Goal: Information Seeking & Learning: Learn about a topic

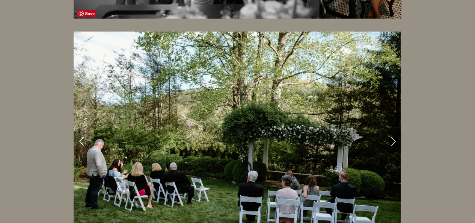
scroll to position [1190, 0]
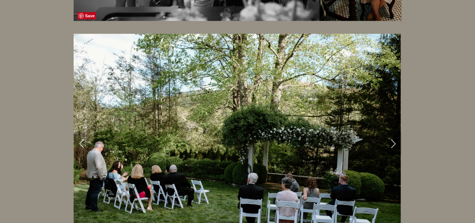
click at [394, 132] on link "Next Slide" at bounding box center [393, 143] width 17 height 23
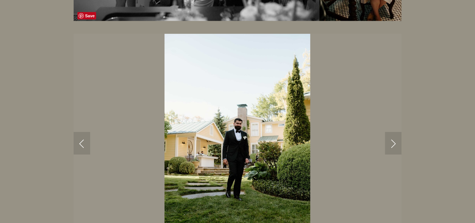
click at [394, 132] on link "Next Slide" at bounding box center [393, 143] width 17 height 23
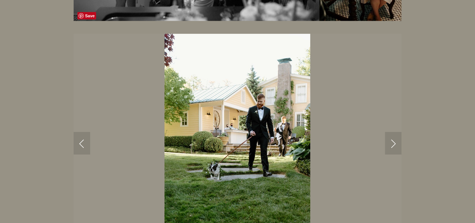
click at [394, 132] on link "Next Slide" at bounding box center [393, 143] width 17 height 23
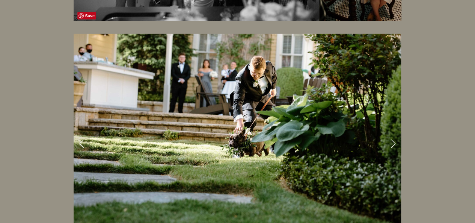
click at [394, 132] on link "Next Slide" at bounding box center [393, 143] width 17 height 23
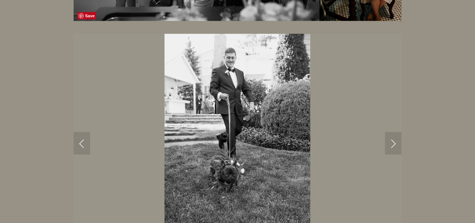
click at [394, 132] on link "Next Slide" at bounding box center [393, 143] width 17 height 23
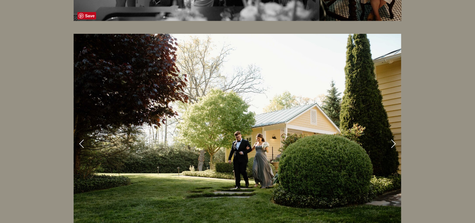
click at [394, 132] on link "Next Slide" at bounding box center [393, 143] width 17 height 23
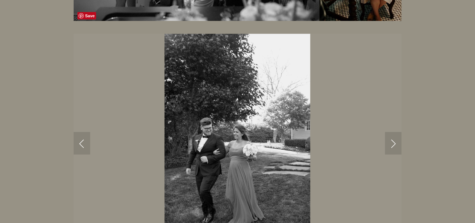
click at [394, 132] on link "Next Slide" at bounding box center [393, 143] width 17 height 23
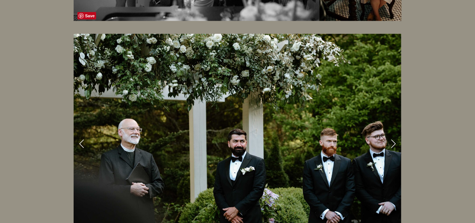
click at [394, 132] on link "Next Slide" at bounding box center [393, 143] width 17 height 23
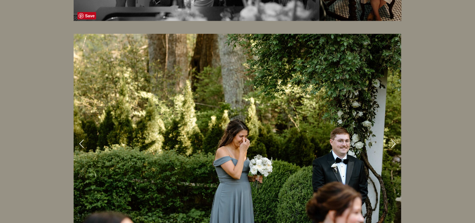
click at [394, 132] on link "Next Slide" at bounding box center [393, 143] width 17 height 23
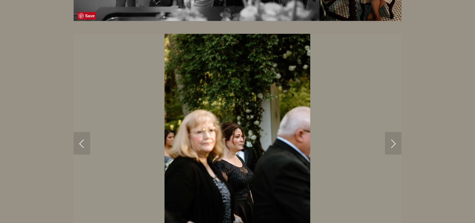
click at [394, 132] on link "Next Slide" at bounding box center [393, 143] width 17 height 23
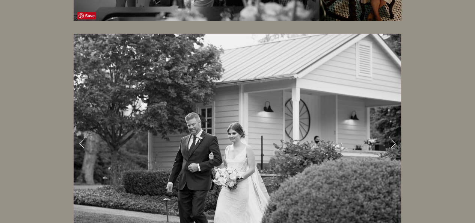
click at [394, 132] on link "Next Slide" at bounding box center [393, 143] width 17 height 23
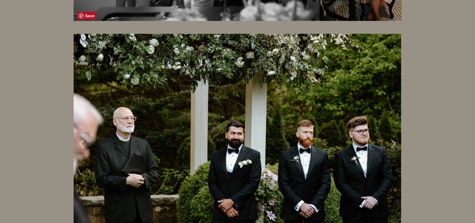
click at [394, 132] on link "Next Slide" at bounding box center [393, 143] width 17 height 23
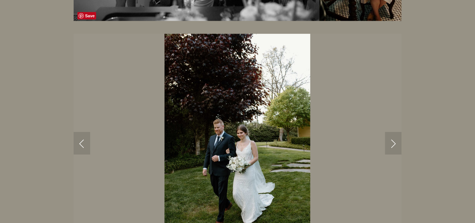
click at [394, 132] on link "Next Slide" at bounding box center [393, 143] width 17 height 23
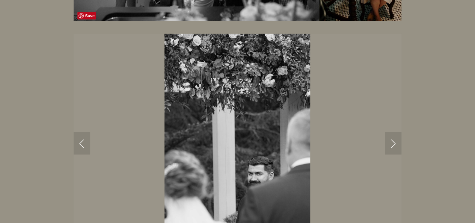
click at [394, 132] on link "Next Slide" at bounding box center [393, 143] width 17 height 23
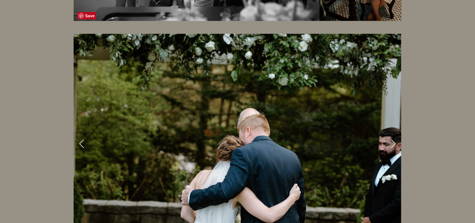
click at [394, 132] on link "Next Slide" at bounding box center [393, 143] width 17 height 23
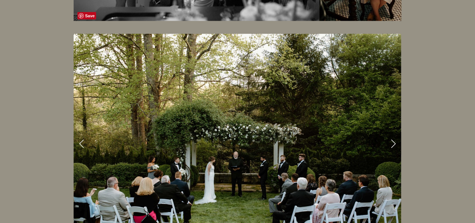
click at [394, 132] on link "Next Slide" at bounding box center [393, 143] width 17 height 23
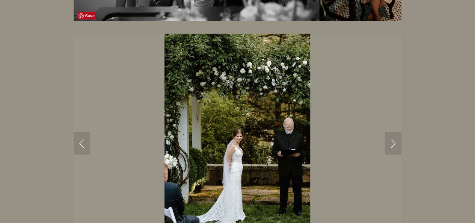
click at [394, 132] on link "Next Slide" at bounding box center [393, 143] width 17 height 23
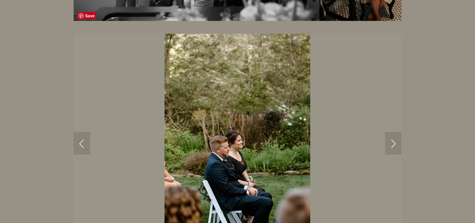
click at [394, 132] on link "Next Slide" at bounding box center [393, 143] width 17 height 23
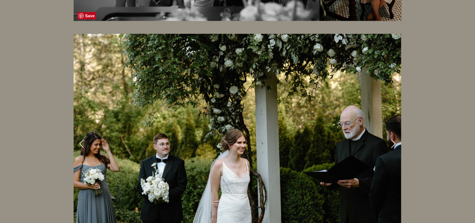
click at [394, 132] on link "Next Slide" at bounding box center [393, 143] width 17 height 23
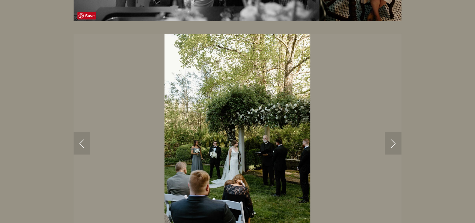
click at [396, 132] on link "Next Slide" at bounding box center [393, 143] width 17 height 23
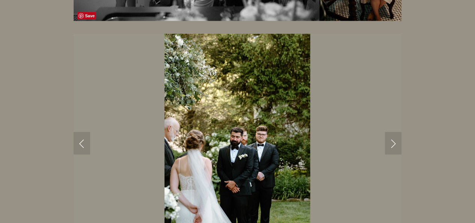
click at [396, 132] on link "Next Slide" at bounding box center [393, 143] width 17 height 23
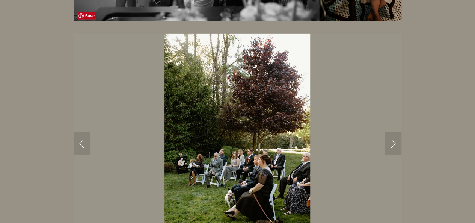
click at [396, 132] on link "Next Slide" at bounding box center [393, 143] width 17 height 23
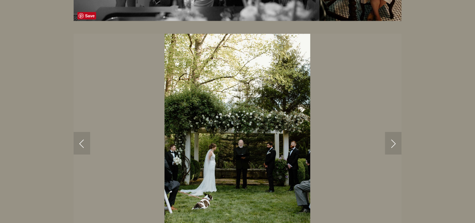
click at [396, 132] on link "Next Slide" at bounding box center [393, 143] width 17 height 23
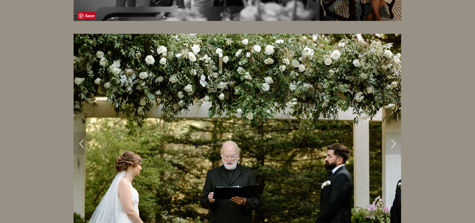
click at [394, 132] on link "Next Slide" at bounding box center [393, 143] width 17 height 23
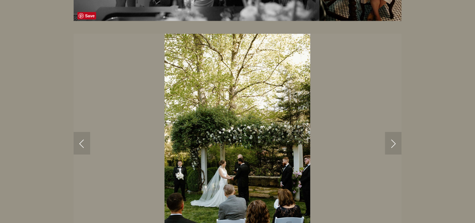
click at [394, 132] on link "Next Slide" at bounding box center [393, 143] width 17 height 23
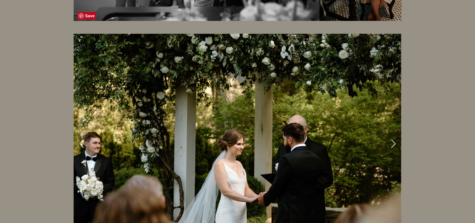
click at [394, 132] on link "Next Slide" at bounding box center [393, 143] width 17 height 23
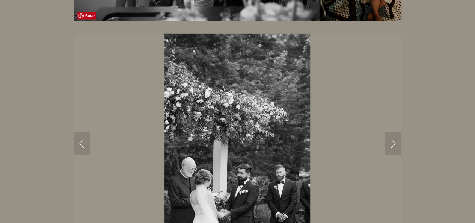
click at [394, 132] on link "Next Slide" at bounding box center [393, 143] width 17 height 23
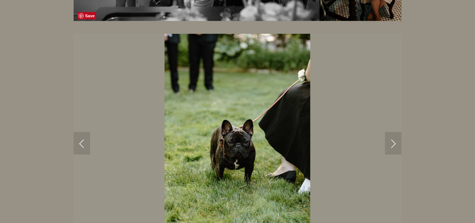
click at [394, 132] on link "Next Slide" at bounding box center [393, 143] width 17 height 23
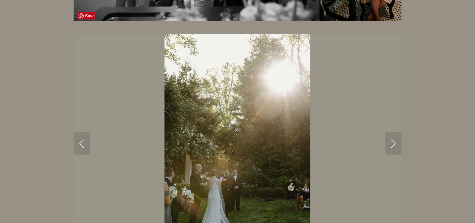
click at [394, 132] on link "Next Slide" at bounding box center [393, 143] width 17 height 23
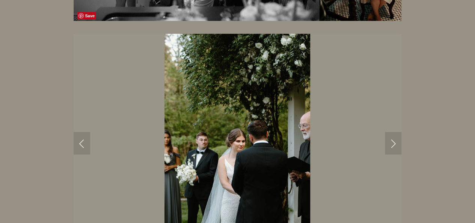
click at [394, 132] on link "Next Slide" at bounding box center [393, 143] width 17 height 23
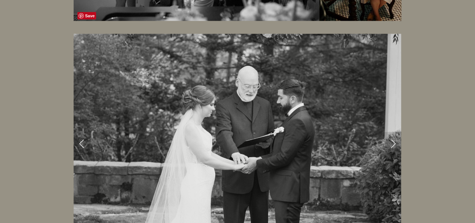
click at [394, 132] on link "Next Slide" at bounding box center [393, 143] width 17 height 23
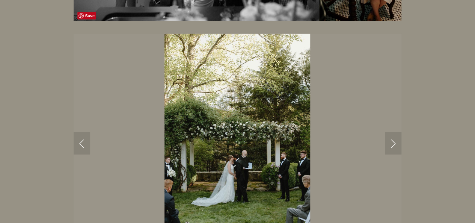
click at [394, 132] on link "Next Slide" at bounding box center [393, 143] width 17 height 23
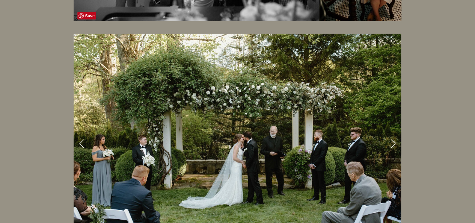
click at [394, 132] on link "Next Slide" at bounding box center [393, 143] width 17 height 23
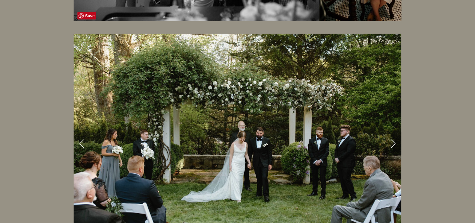
click at [394, 132] on link "Next Slide" at bounding box center [393, 143] width 17 height 23
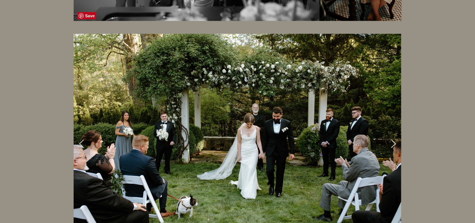
click at [394, 132] on link "Next Slide" at bounding box center [393, 143] width 17 height 23
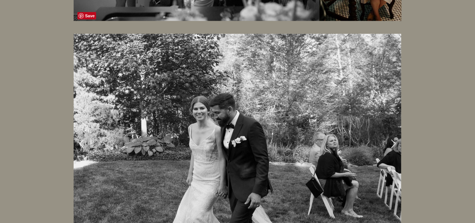
click at [394, 132] on link "Next Slide" at bounding box center [393, 143] width 17 height 23
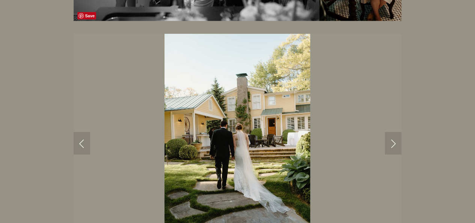
click at [394, 132] on link "Next Slide" at bounding box center [393, 143] width 17 height 23
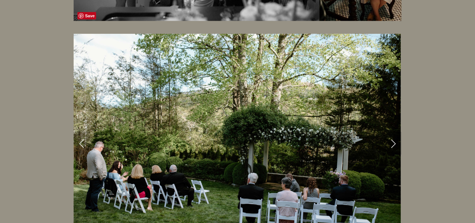
click at [394, 132] on link "Next Slide" at bounding box center [393, 143] width 17 height 23
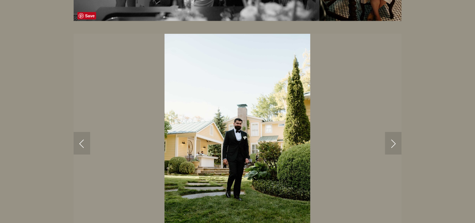
click at [394, 132] on link "Next Slide" at bounding box center [393, 143] width 17 height 23
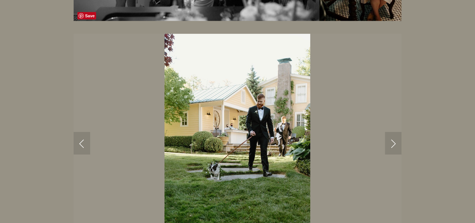
click at [394, 132] on link "Next Slide" at bounding box center [393, 143] width 17 height 23
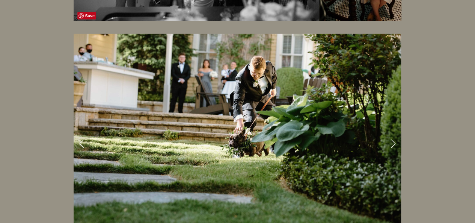
click at [394, 132] on link "Next Slide" at bounding box center [393, 143] width 17 height 23
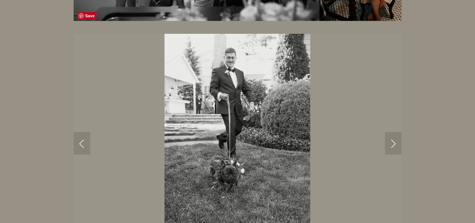
click at [394, 132] on link "Next Slide" at bounding box center [393, 143] width 17 height 23
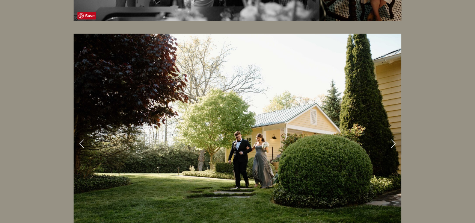
click at [394, 132] on link "Next Slide" at bounding box center [393, 143] width 17 height 23
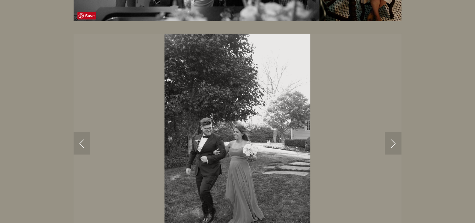
click at [394, 132] on link "Next Slide" at bounding box center [393, 143] width 17 height 23
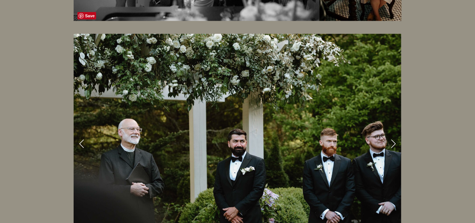
click at [394, 132] on link "Next Slide" at bounding box center [393, 143] width 17 height 23
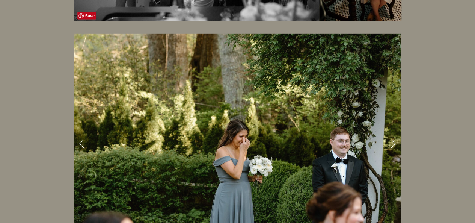
click at [394, 132] on link "Next Slide" at bounding box center [393, 143] width 17 height 23
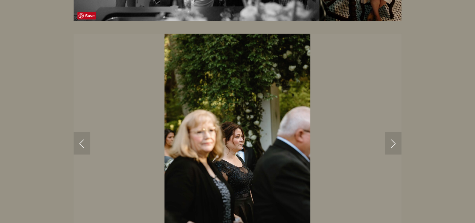
click at [394, 132] on link "Next Slide" at bounding box center [393, 143] width 17 height 23
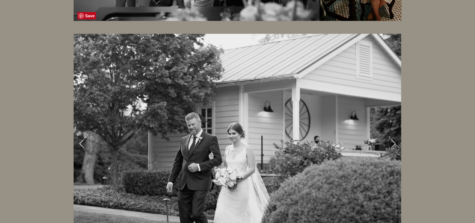
click at [394, 132] on link "Next Slide" at bounding box center [393, 143] width 17 height 23
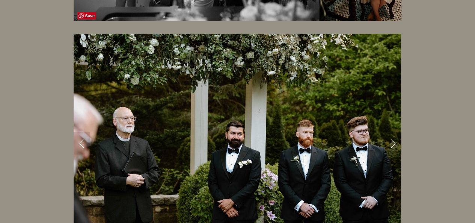
click at [394, 132] on link "Next Slide" at bounding box center [393, 143] width 17 height 23
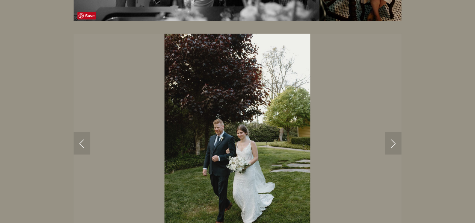
click at [394, 132] on link "Next Slide" at bounding box center [393, 143] width 17 height 23
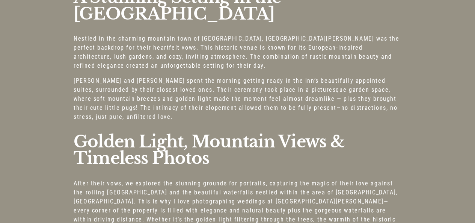
scroll to position [0, 0]
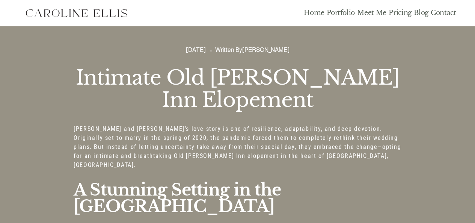
click at [402, 11] on link "Pricing" at bounding box center [399, 13] width 23 height 9
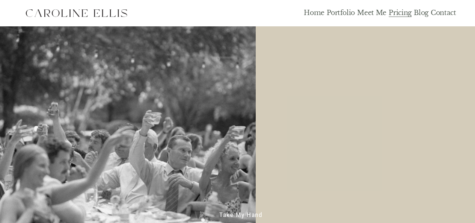
drag, startPoint x: 477, startPoint y: 12, endPoint x: 476, endPoint y: 5, distance: 7.2
click at [343, 12] on link "Portfolio" at bounding box center [341, 13] width 28 height 9
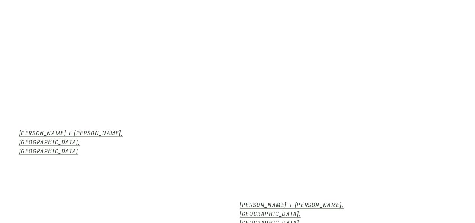
scroll to position [635, 0]
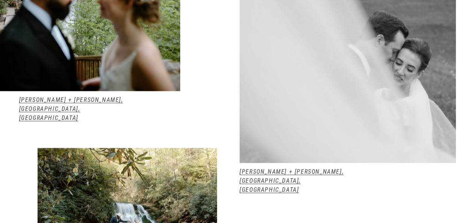
click at [82, 101] on em "[PERSON_NAME] + [PERSON_NAME], [GEOGRAPHIC_DATA], [GEOGRAPHIC_DATA]" at bounding box center [71, 108] width 104 height 25
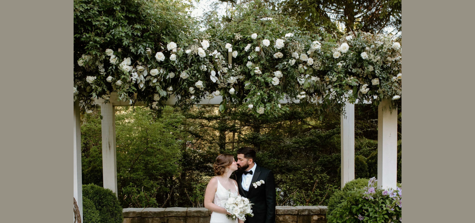
scroll to position [1822, 0]
